Goal: Transaction & Acquisition: Purchase product/service

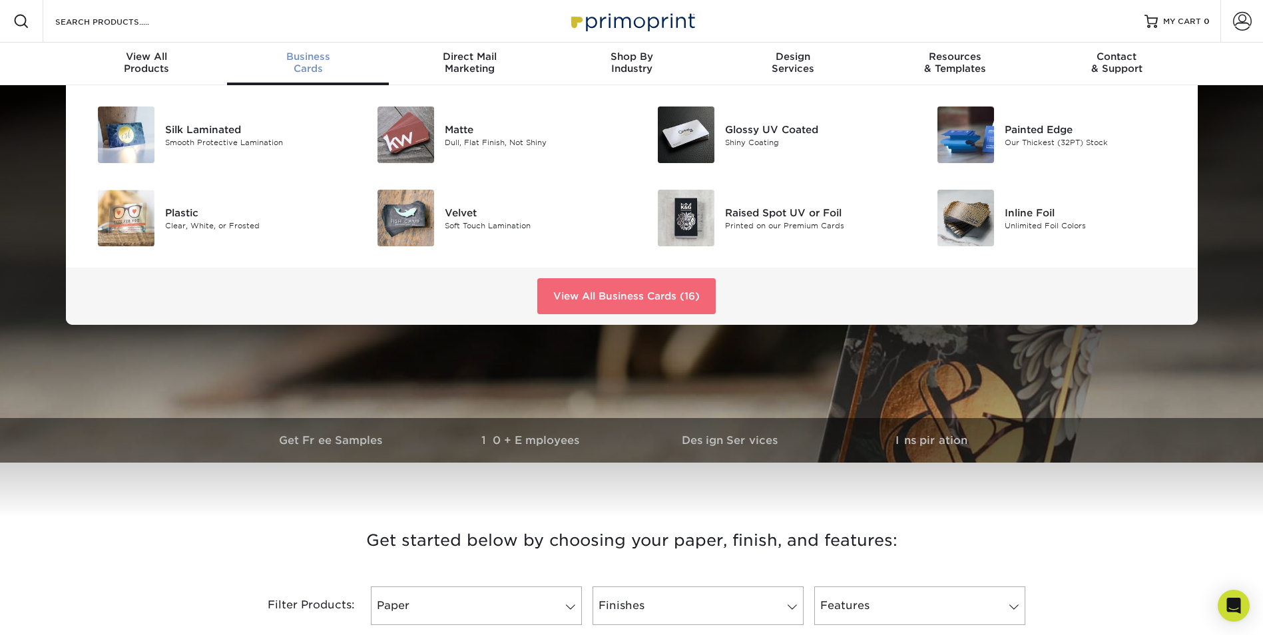
click at [633, 295] on link "View All Business Cards (16)" at bounding box center [626, 296] width 178 height 36
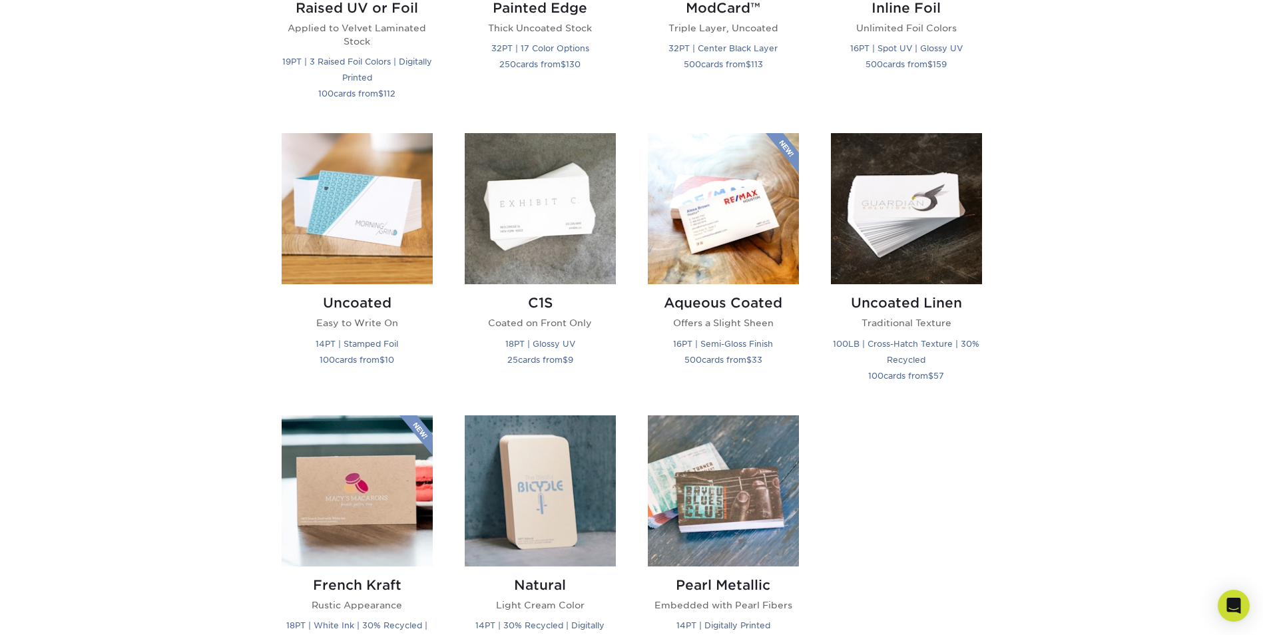
scroll to position [1132, 0]
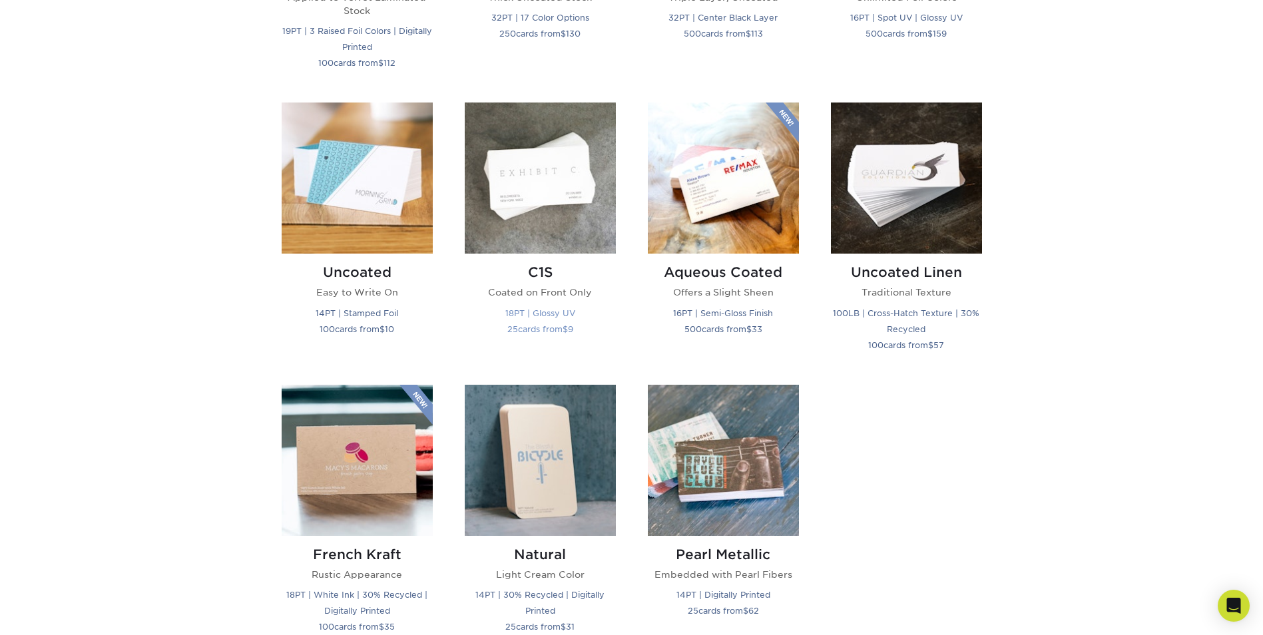
click at [530, 160] on img at bounding box center [540, 178] width 151 height 151
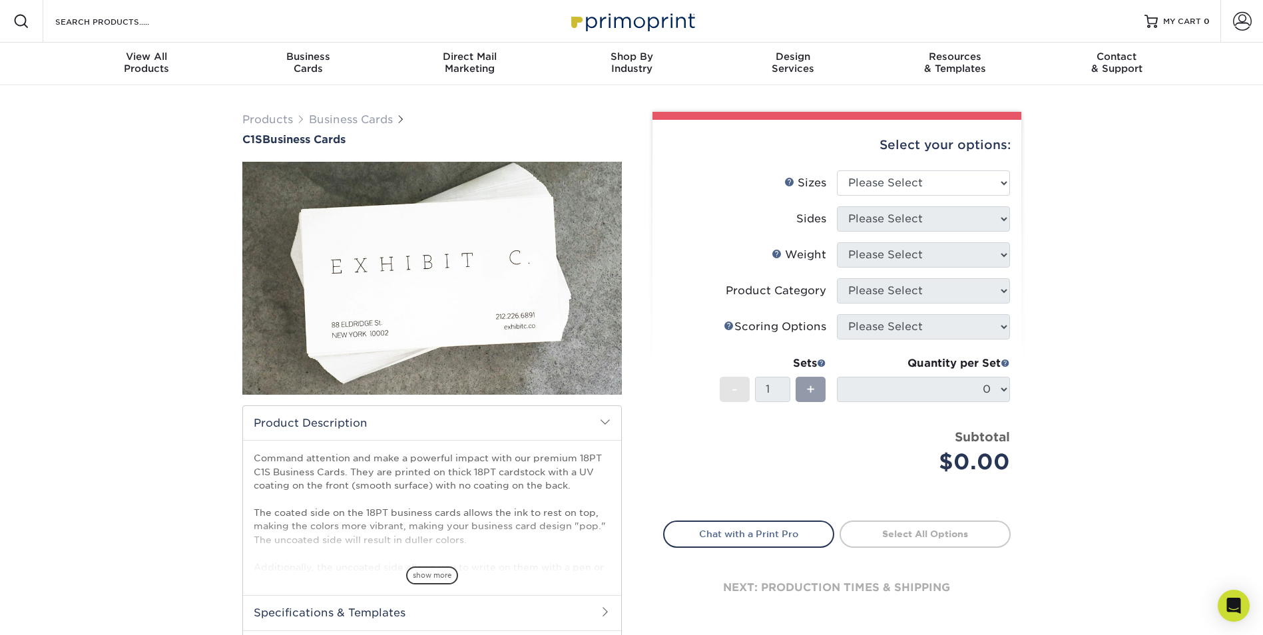
click at [605, 414] on h2 "Product Description" at bounding box center [432, 423] width 378 height 34
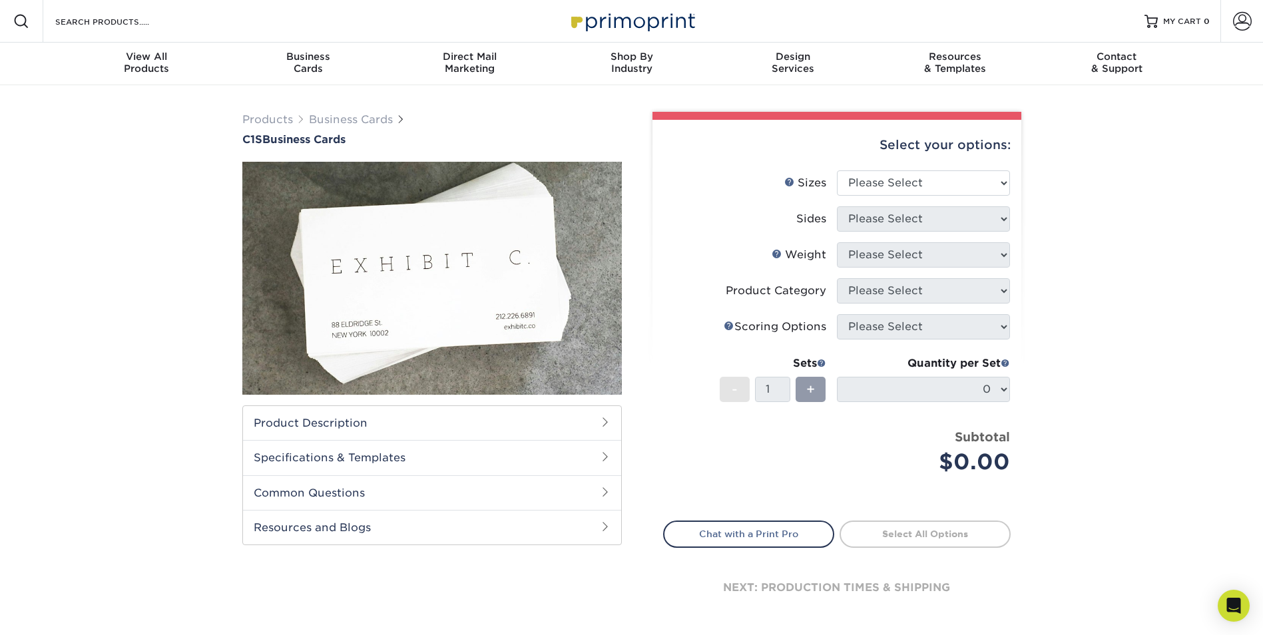
click at [595, 466] on h2 "Specifications & Templates" at bounding box center [432, 457] width 378 height 35
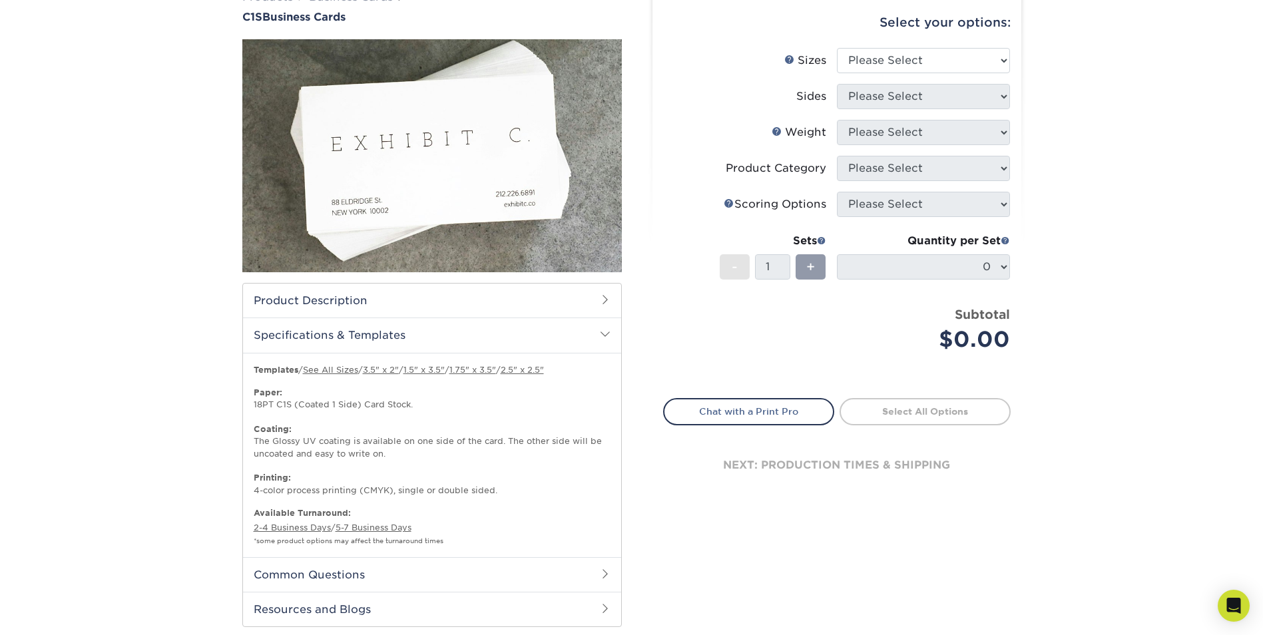
scroll to position [133, 0]
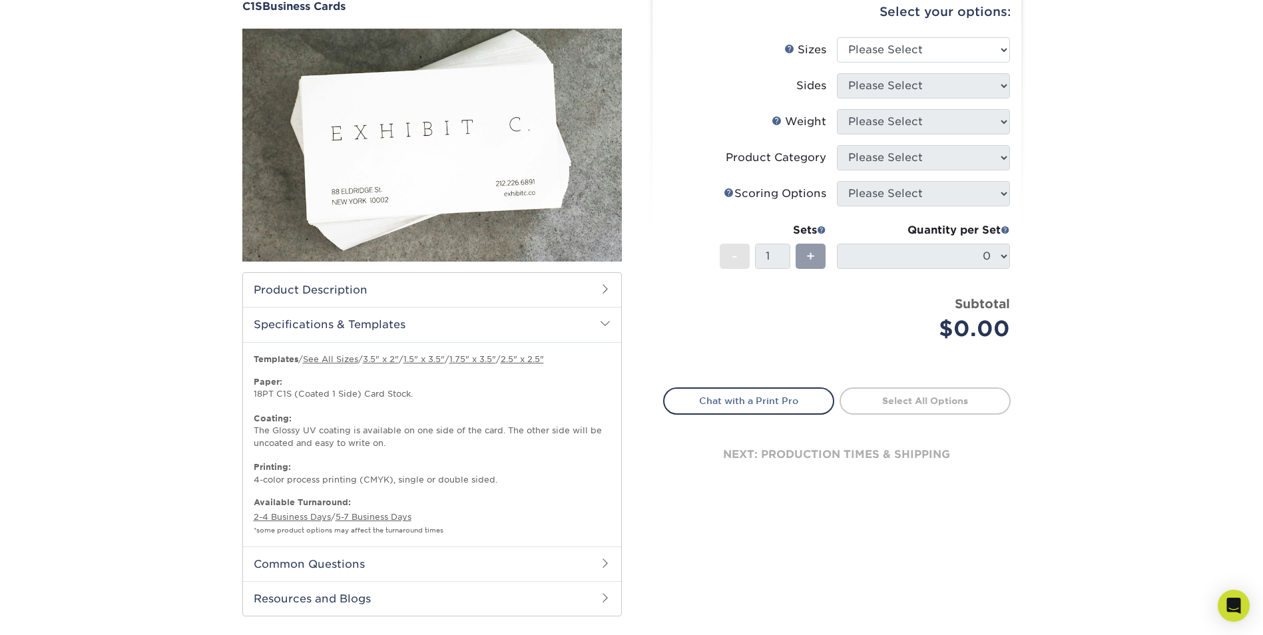
click at [585, 566] on h2 "Common Questions" at bounding box center [432, 564] width 378 height 35
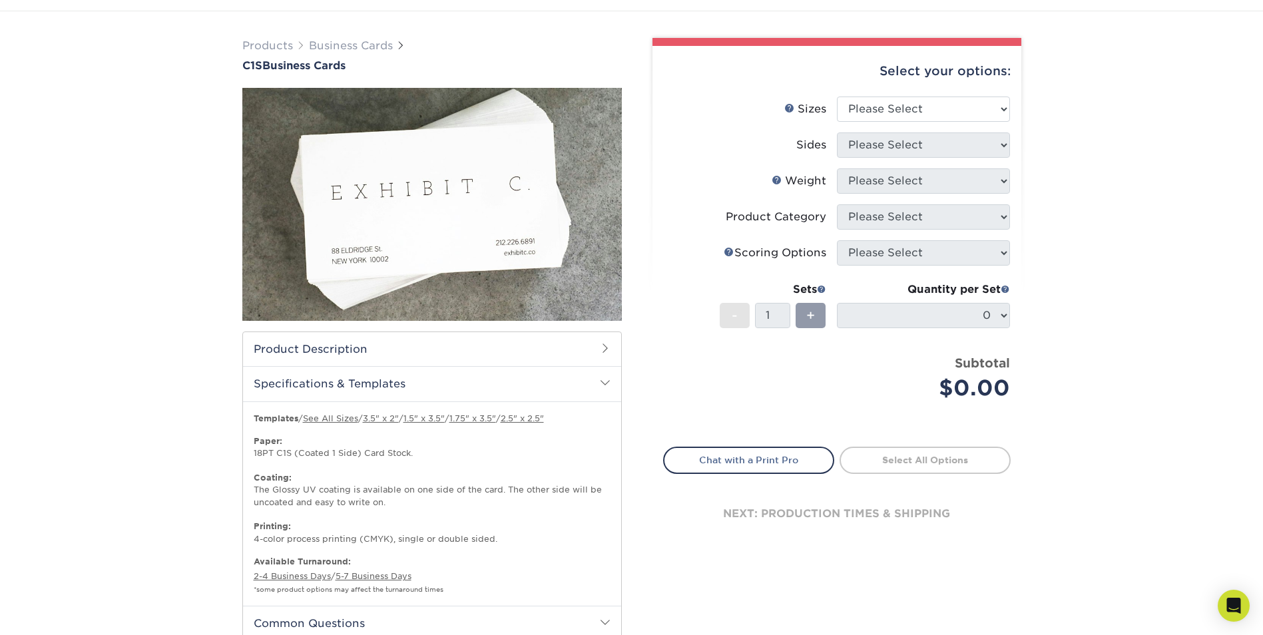
scroll to position [0, 0]
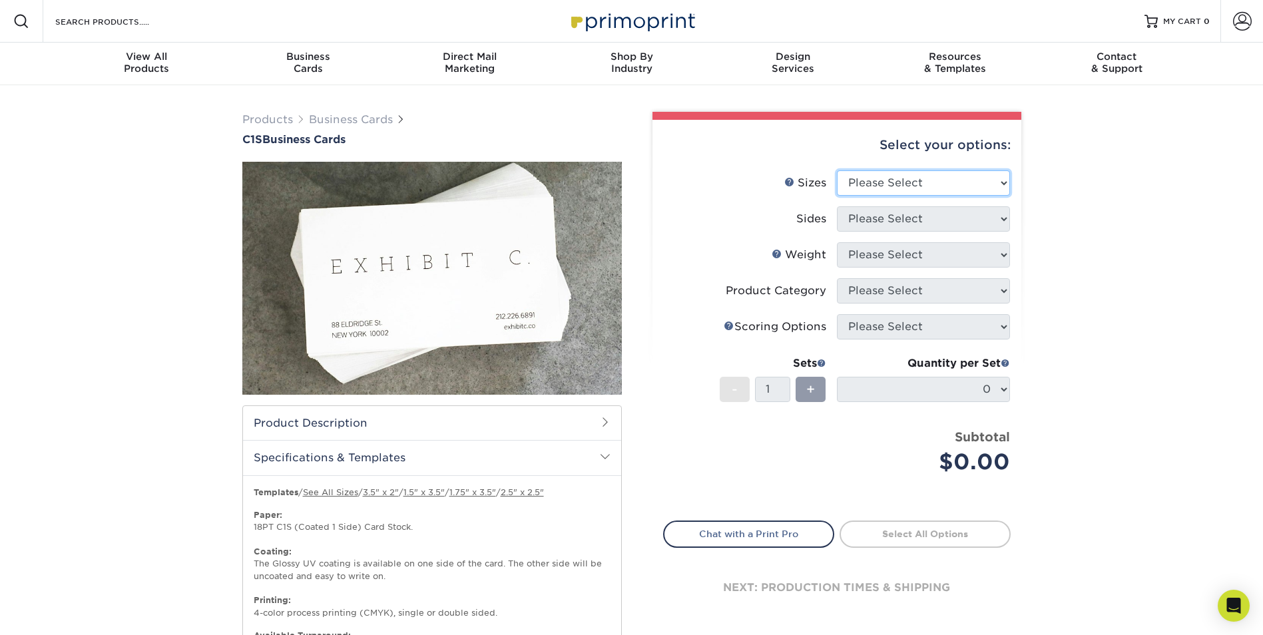
click at [950, 181] on select "Please Select 2" x 3.5" - Standard 2.125" x 3.375" - European 2.5" x 2.5" - Squ…" at bounding box center [923, 182] width 173 height 25
select select "2.00x3.50"
click at [837, 170] on select "Please Select 2" x 3.5" - Standard 2.125" x 3.375" - European 2.5" x 2.5" - Squ…" at bounding box center [923, 182] width 173 height 25
click at [925, 210] on select "Please Select Print Both Sides Print Front Only" at bounding box center [923, 218] width 173 height 25
select select "32d3c223-f82c-492b-b915-ba065a00862f"
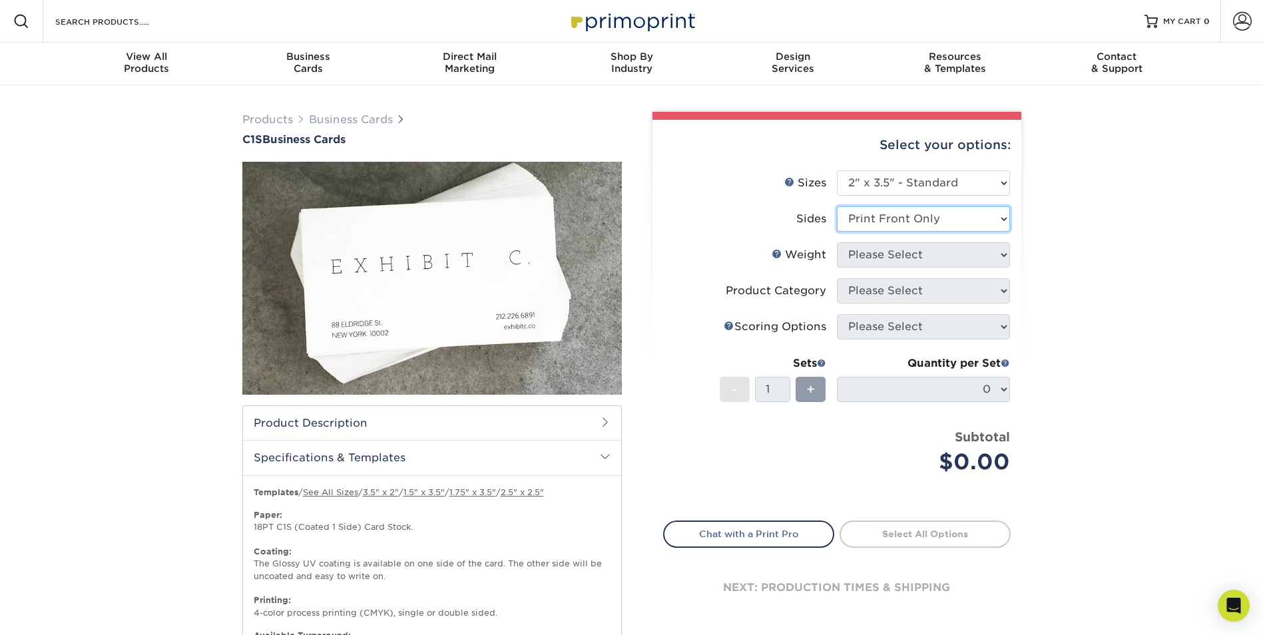
click at [837, 206] on select "Please Select Print Both Sides Print Front Only" at bounding box center [923, 218] width 173 height 25
click at [930, 258] on select "Please Select 18PT C1S" at bounding box center [923, 254] width 173 height 25
select select "18PTC1S"
click at [837, 242] on select "Please Select 18PT C1S" at bounding box center [923, 254] width 173 height 25
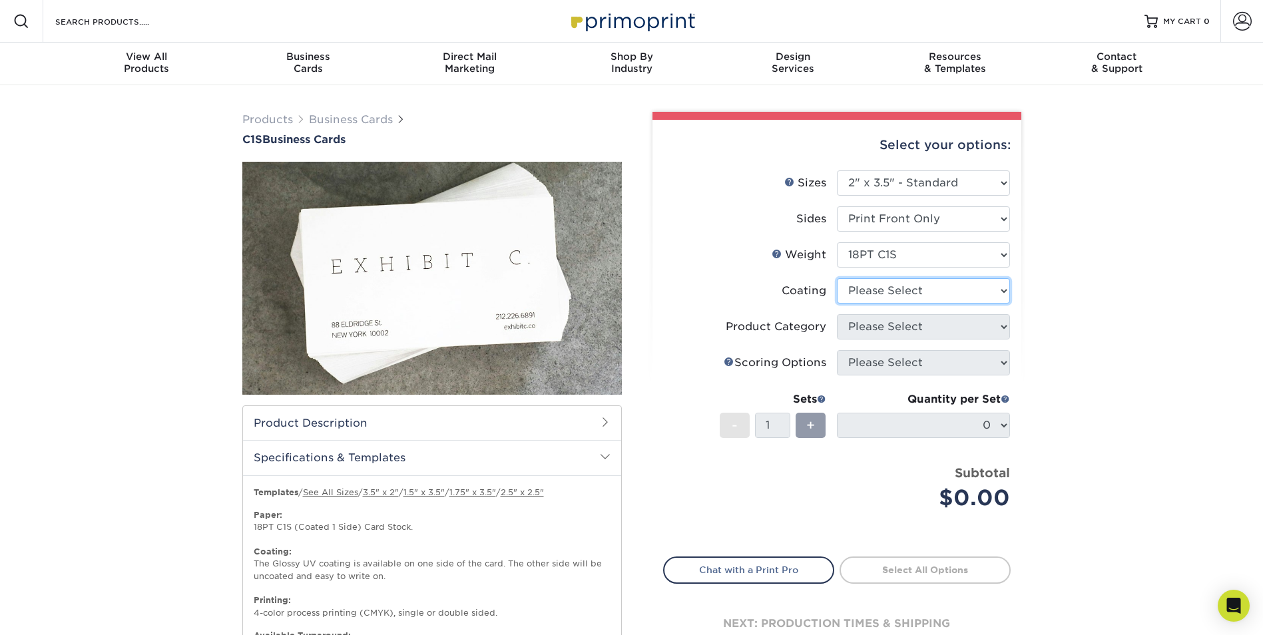
drag, startPoint x: 900, startPoint y: 287, endPoint x: 905, endPoint y: 274, distance: 13.5
click at [901, 280] on select at bounding box center [923, 290] width 173 height 25
select select "3e7618de-abca-4bda-9f97-8b9129e913d8"
click at [837, 278] on select at bounding box center [923, 290] width 173 height 25
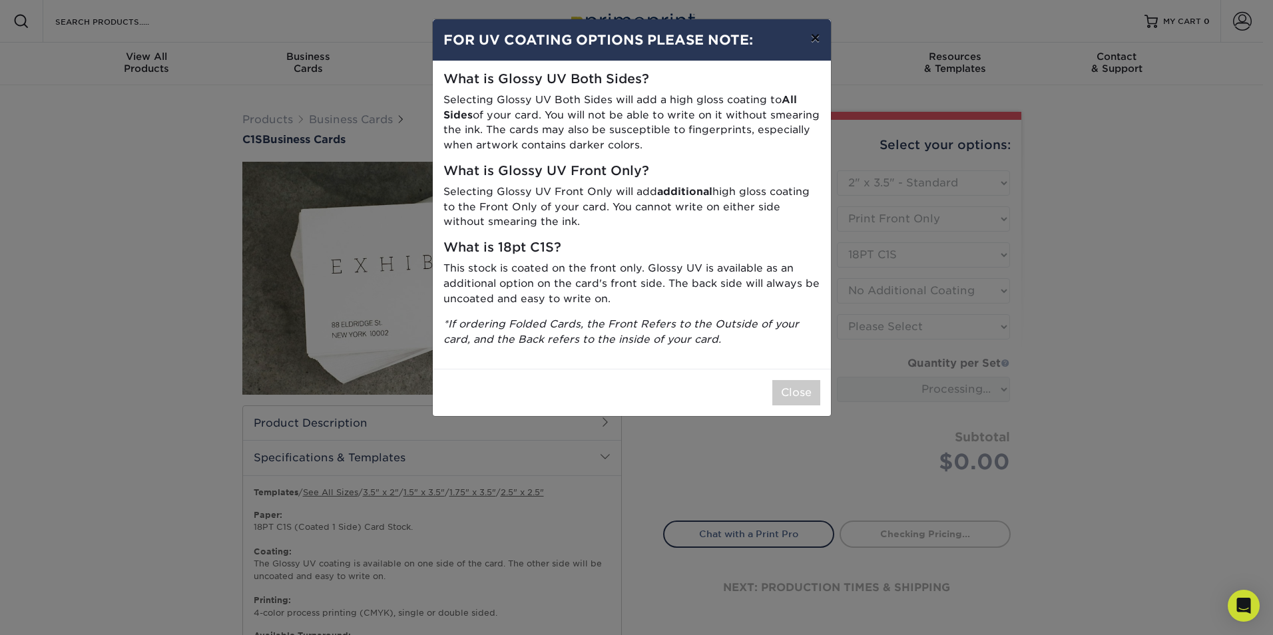
click at [816, 33] on button "×" at bounding box center [815, 37] width 31 height 37
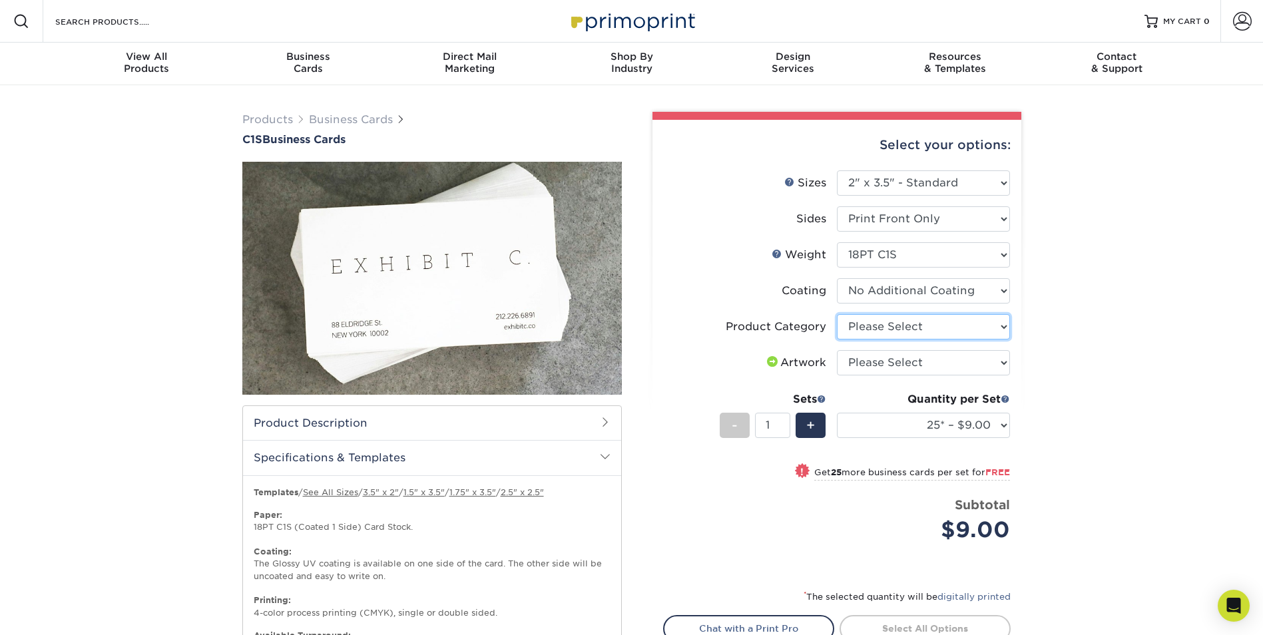
click at [934, 330] on select "Please Select Business Cards" at bounding box center [923, 326] width 173 height 25
select select "3b5148f1-0588-4f88-a218-97bcfdce65c1"
click at [837, 314] on select "Please Select Business Cards" at bounding box center [923, 326] width 173 height 25
click at [927, 358] on select "Please Select I will upload files I need a design - $100" at bounding box center [923, 362] width 173 height 25
select select "upload"
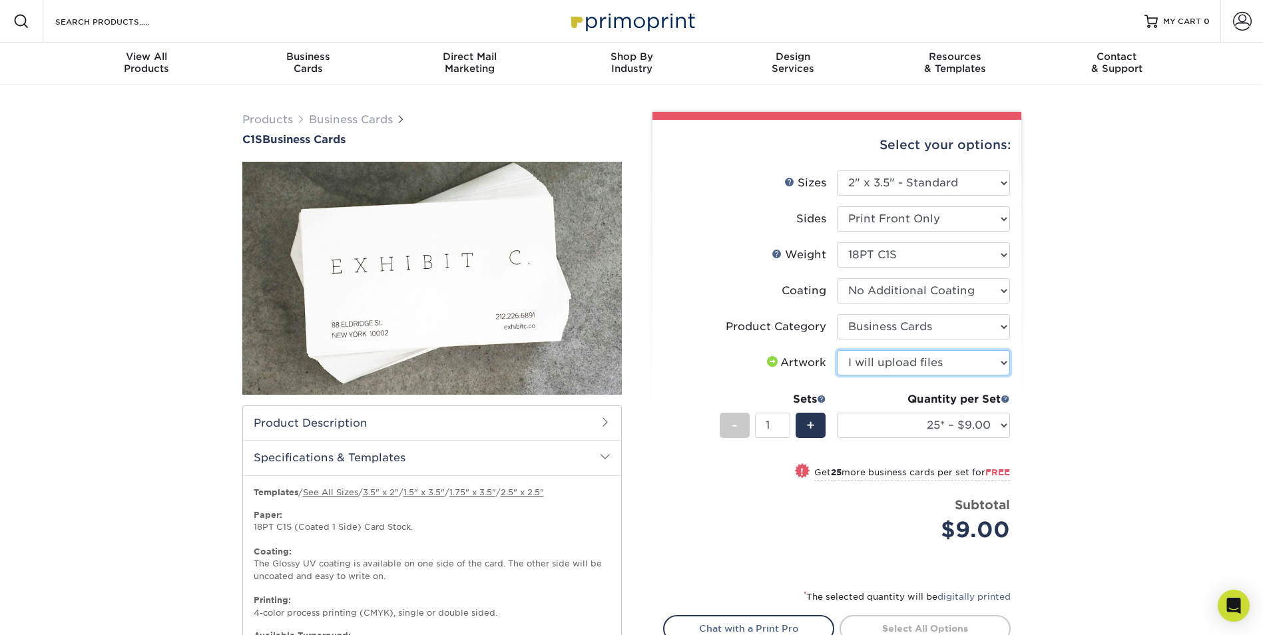
click at [837, 350] on select "Please Select I will upload files I need a design - $100" at bounding box center [923, 362] width 173 height 25
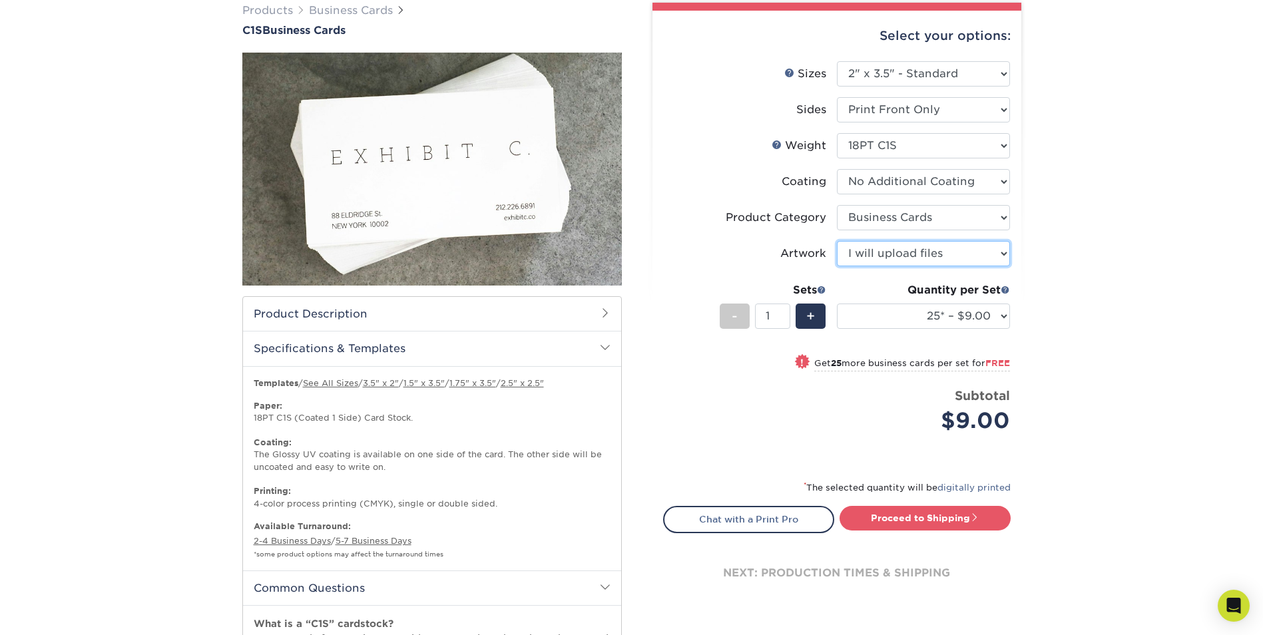
scroll to position [133, 0]
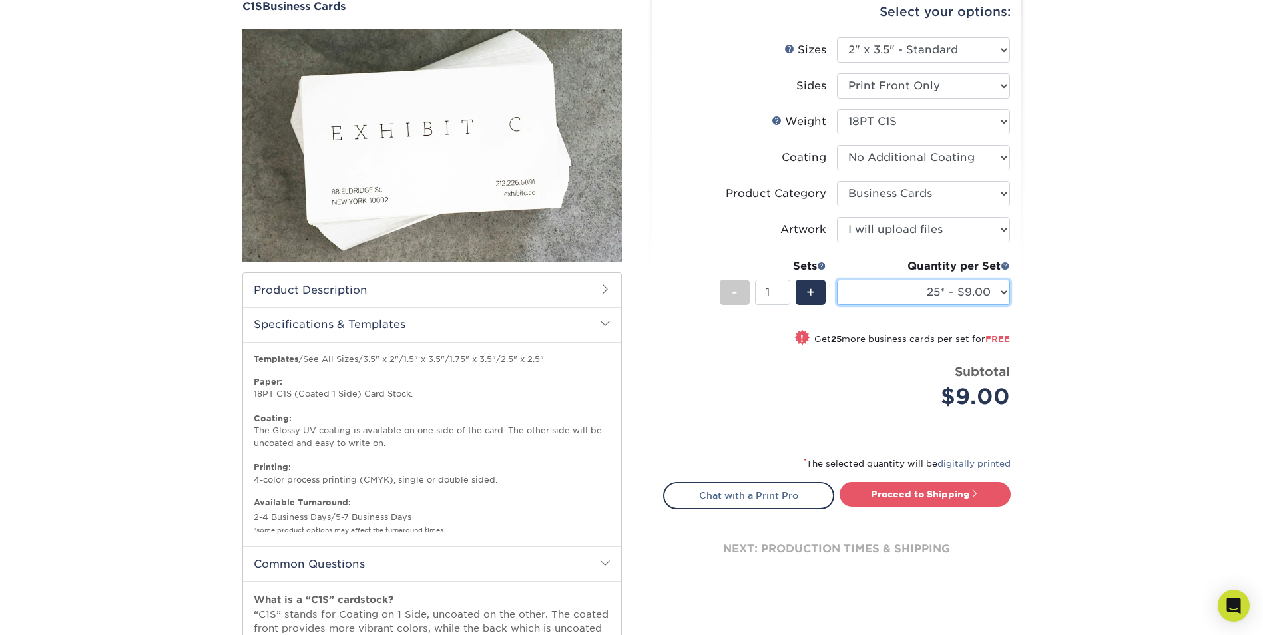
click at [982, 296] on select "25* – $9.00 50* – $9.00 75* – $9.00 100* – $9.00 250* – $19.00 500 – $37.00 100…" at bounding box center [923, 292] width 173 height 25
click at [1102, 389] on div "Products Business Cards C1S Business Cards" at bounding box center [631, 363] width 1263 height 822
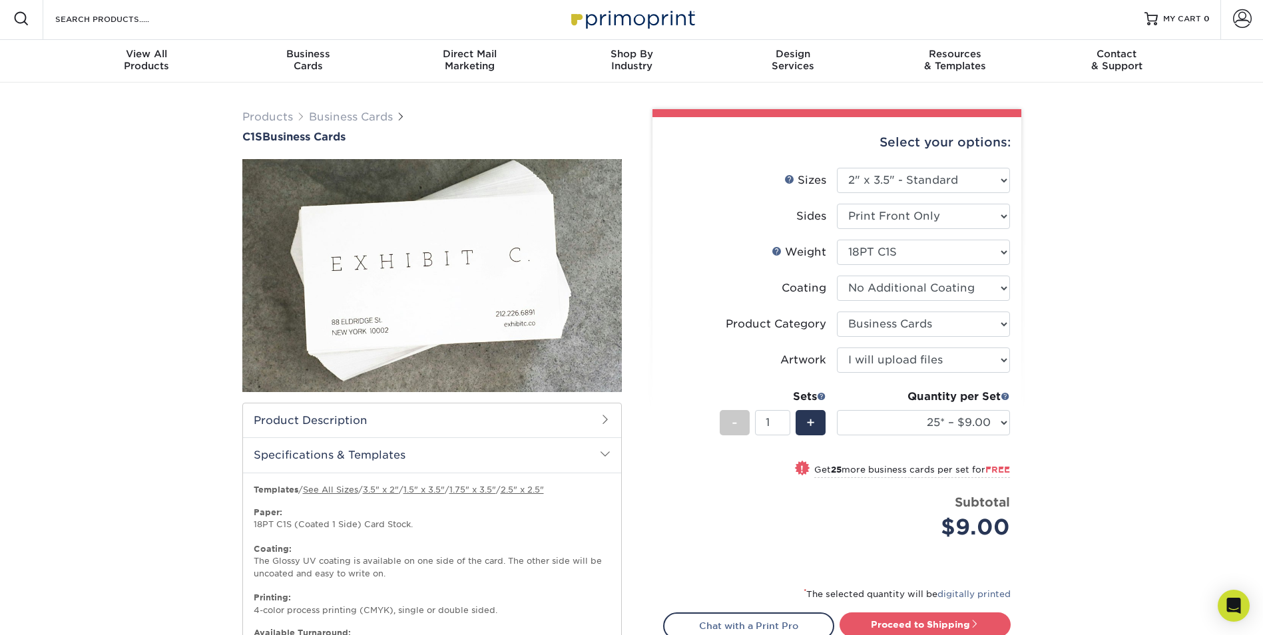
scroll to position [0, 0]
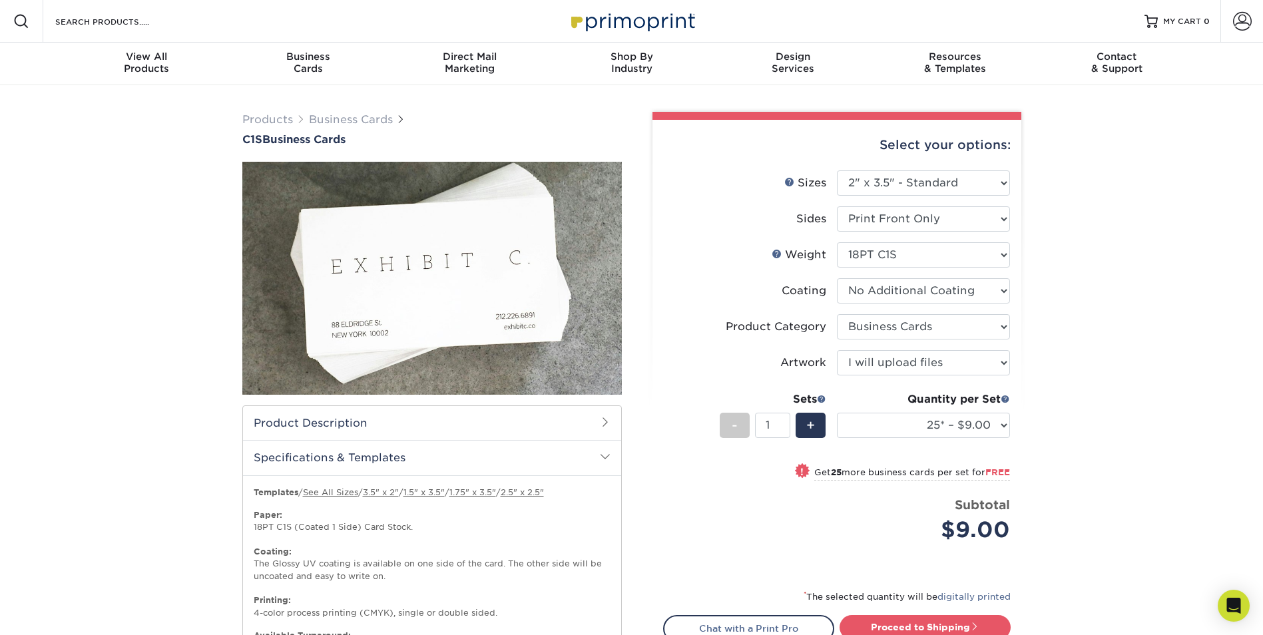
click at [511, 310] on img at bounding box center [432, 279] width 380 height 380
click at [432, 432] on h2 "Product Description" at bounding box center [432, 423] width 378 height 34
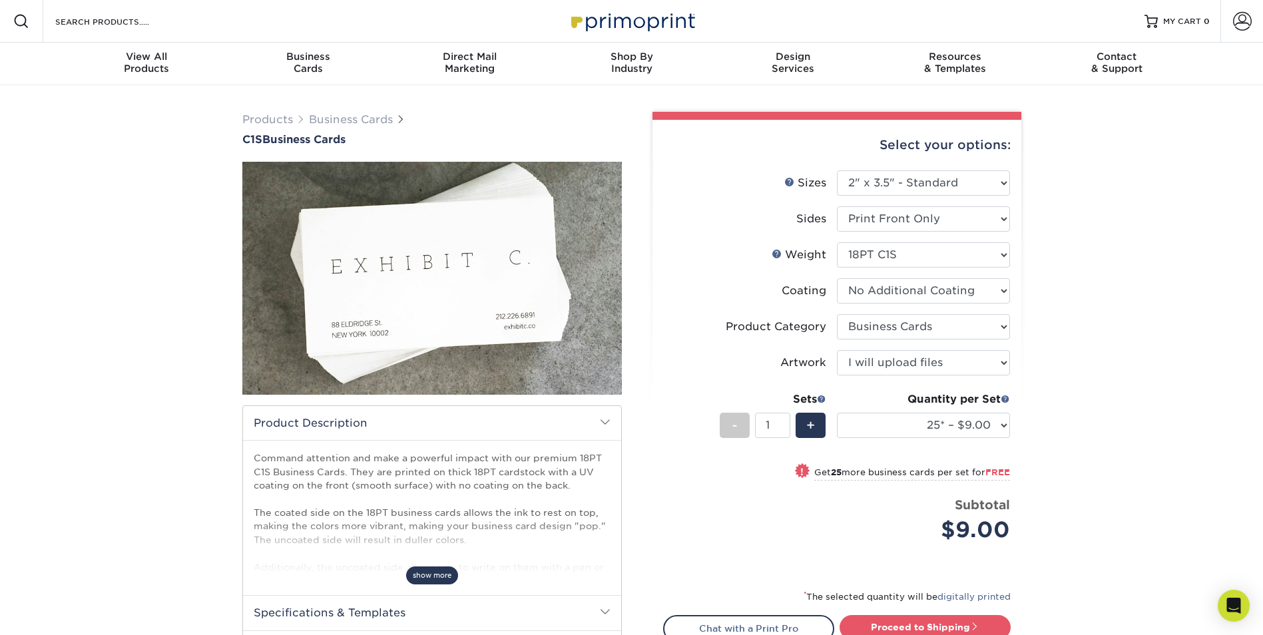
click at [431, 570] on span "show more" at bounding box center [432, 576] width 52 height 18
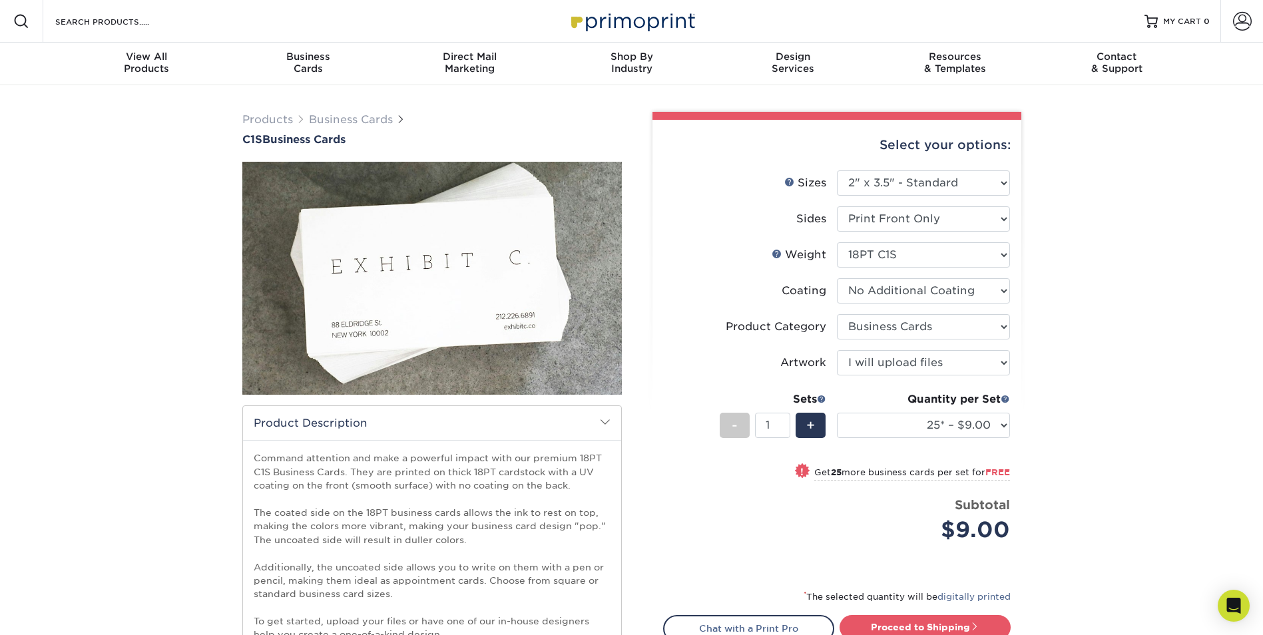
scroll to position [266, 0]
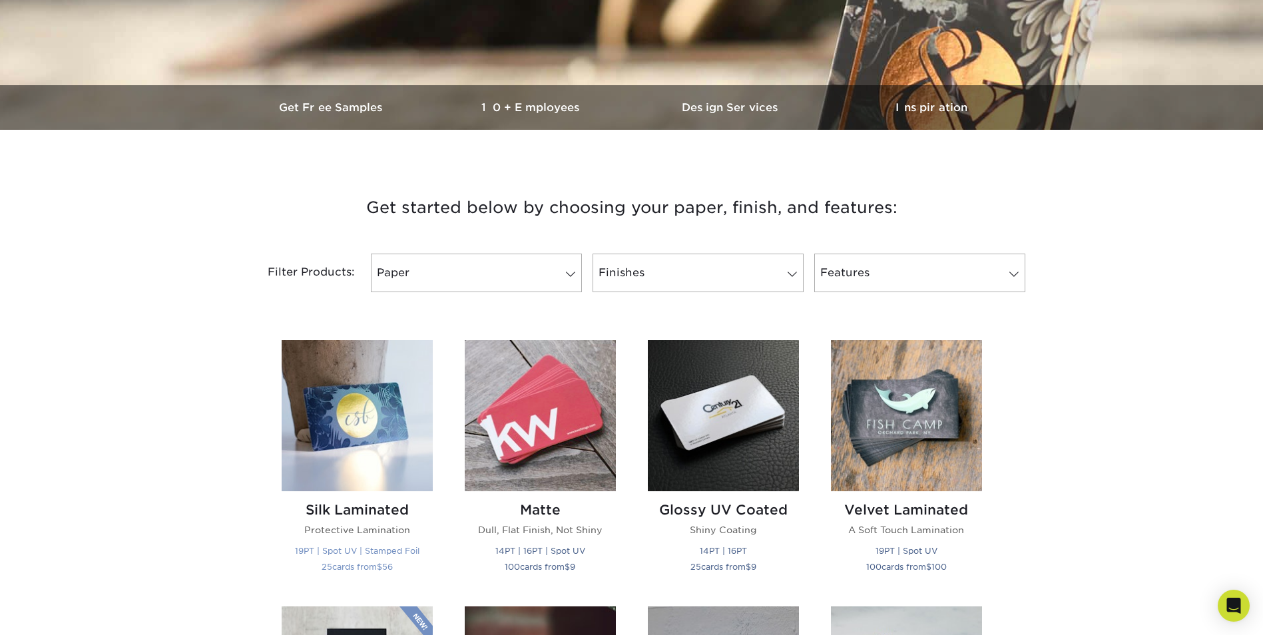
scroll to position [599, 0]
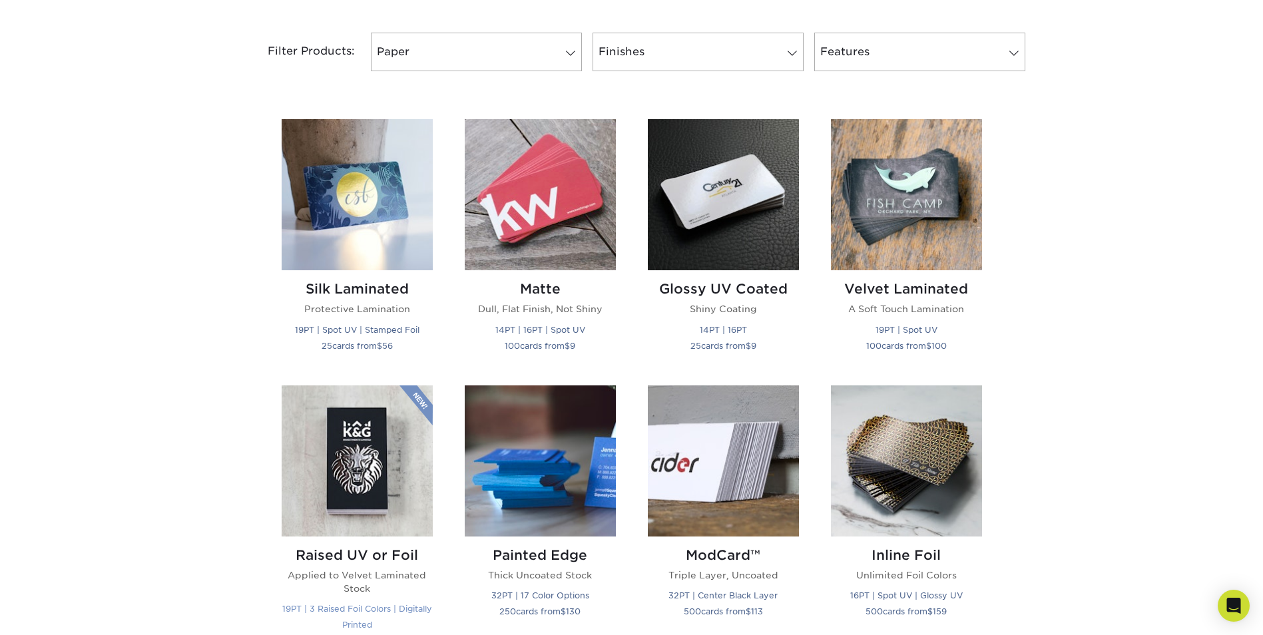
scroll to position [599, 0]
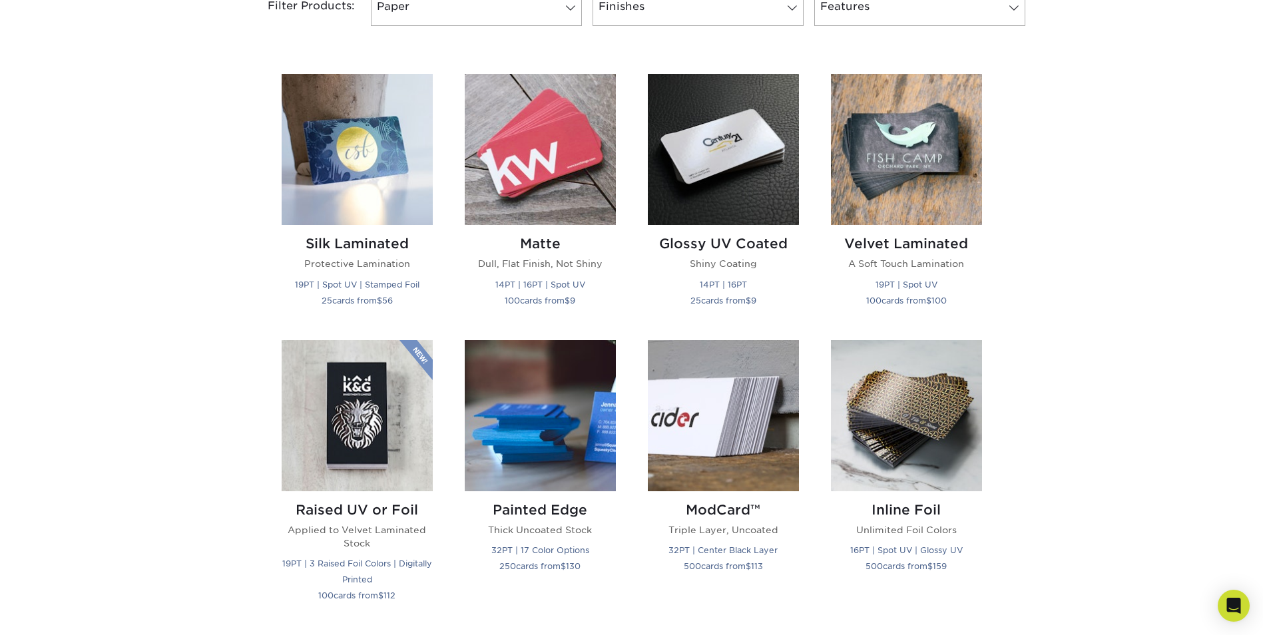
click at [1070, 550] on div "Get started below by choosing your paper, finish, and features: Filtered Matche…" at bounding box center [631, 623] width 1263 height 1457
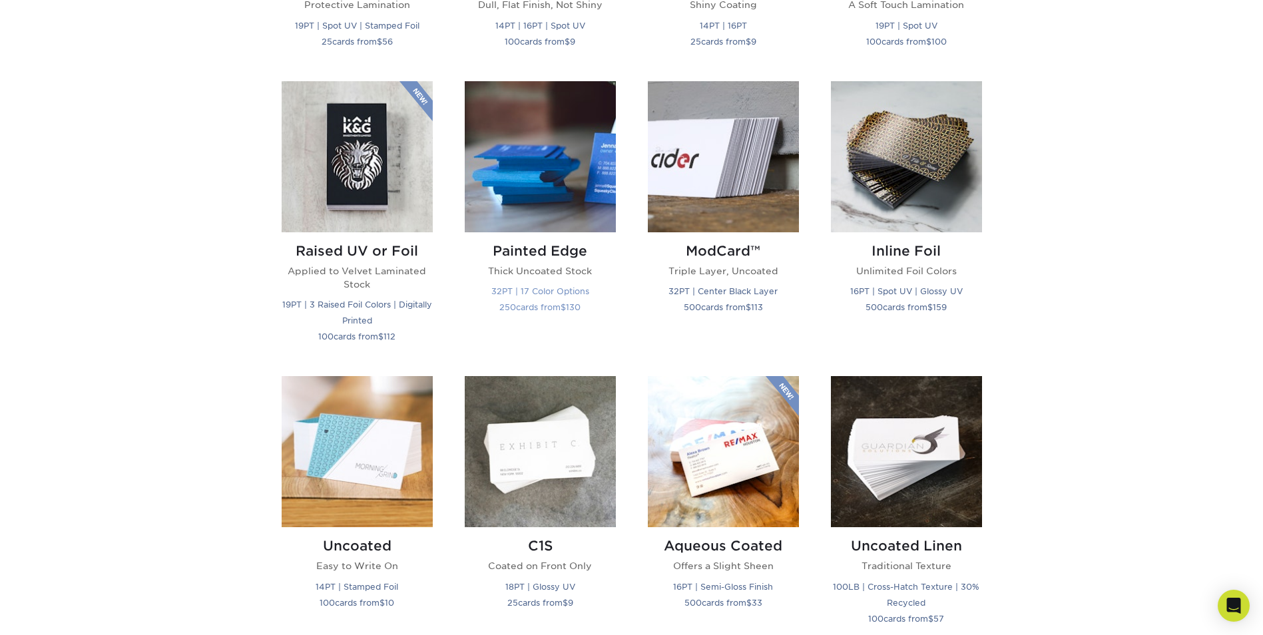
scroll to position [866, 0]
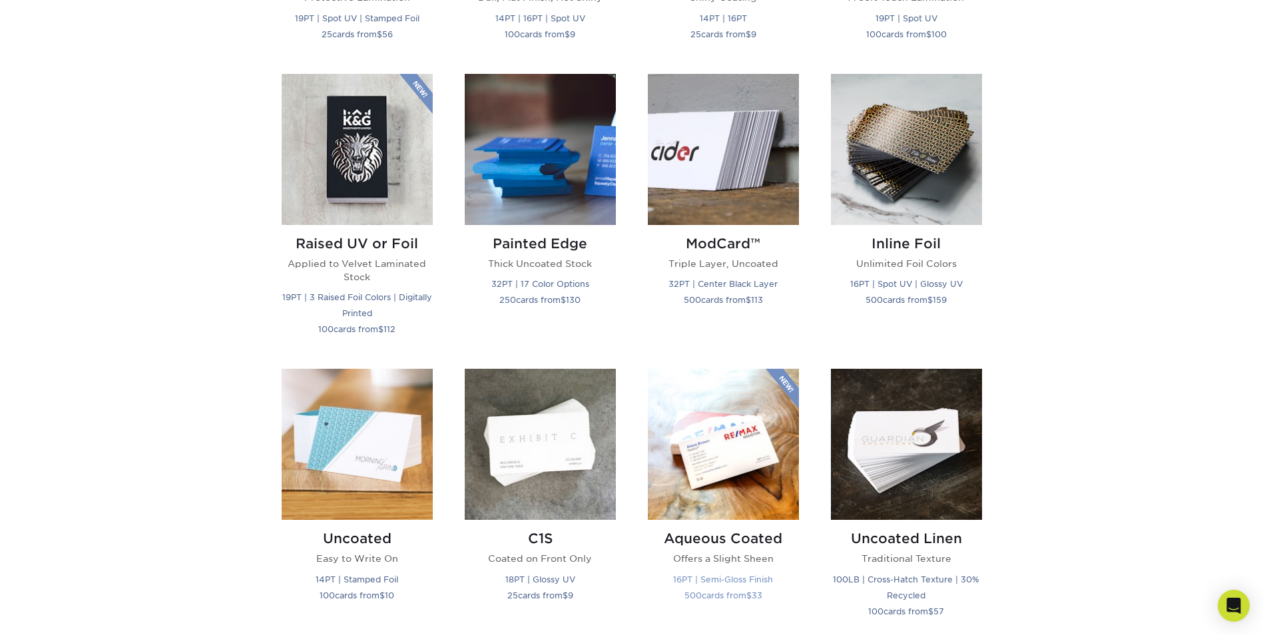
click at [708, 500] on img at bounding box center [723, 444] width 151 height 151
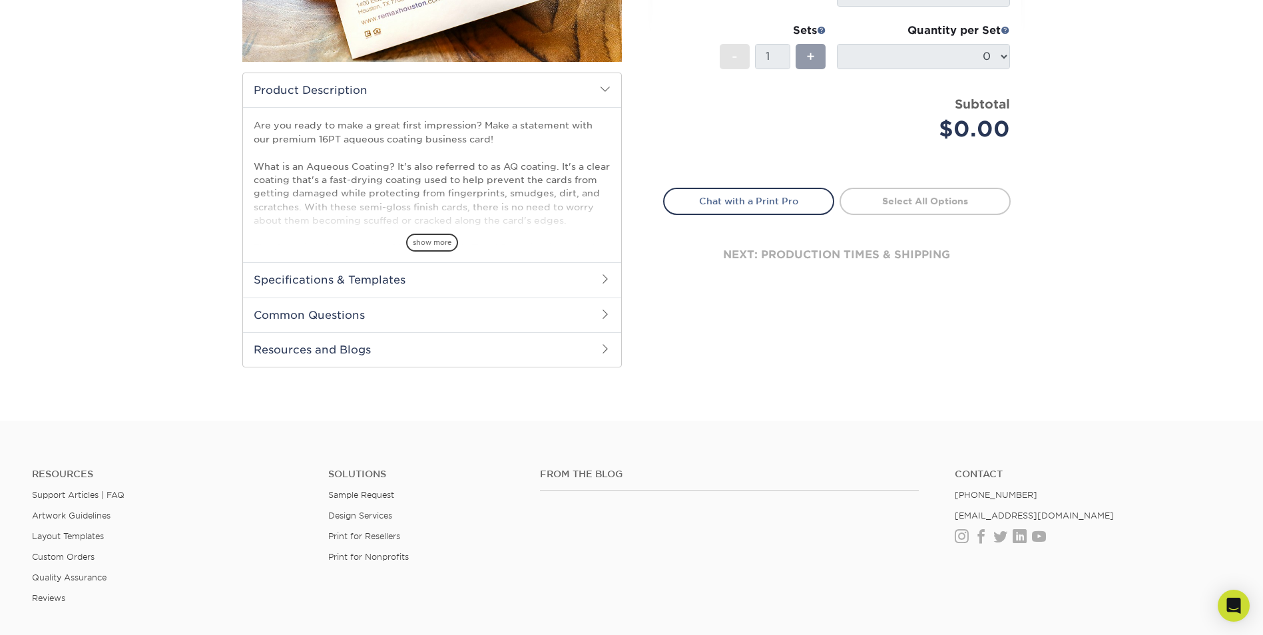
scroll to position [266, 0]
